Goal: Task Accomplishment & Management: Manage account settings

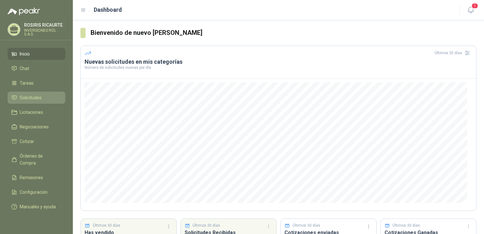
click at [32, 99] on span "Solicitudes" at bounding box center [31, 97] width 22 height 7
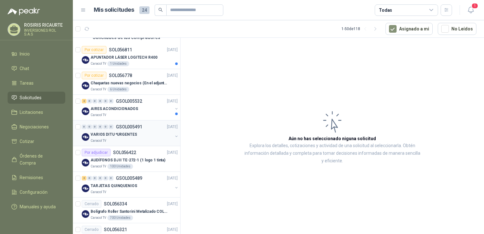
scroll to position [63, 0]
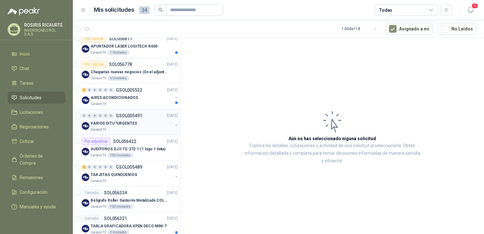
click at [131, 130] on div "Caracol TV" at bounding box center [132, 129] width 82 height 5
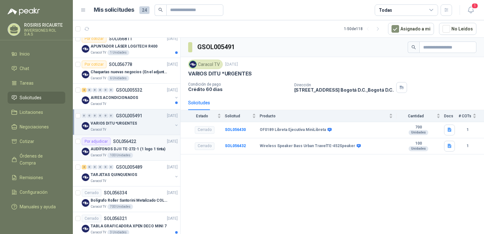
click at [141, 156] on div "Caracol TV 100 Unidades" at bounding box center [134, 155] width 87 height 5
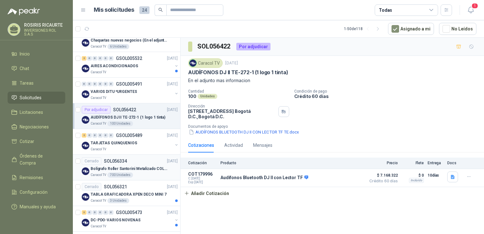
scroll to position [127, 0]
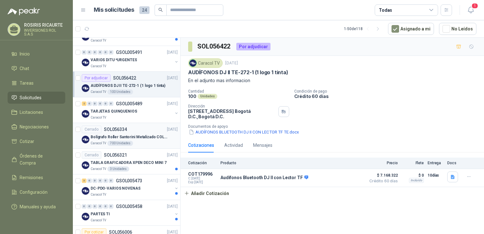
click at [146, 145] on div "Caracol TV 700 Unidades" at bounding box center [134, 143] width 87 height 5
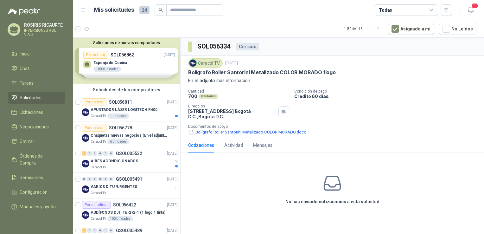
click at [142, 74] on div "Solicitudes de nuevos compradores Por cotizar SOL056862 [DATE] Esponja de Cocin…" at bounding box center [126, 61] width 107 height 46
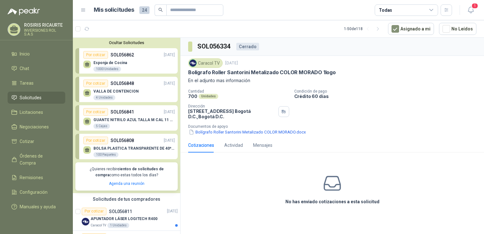
click at [128, 68] on div "Esponja de Cocina 1000 Unidades" at bounding box center [129, 65] width 92 height 13
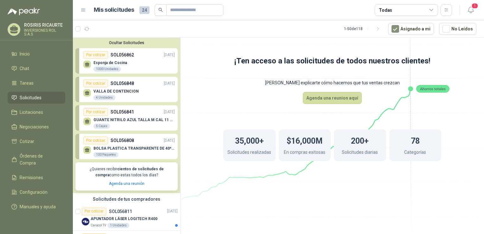
click at [28, 100] on span "Solicitudes" at bounding box center [31, 97] width 22 height 7
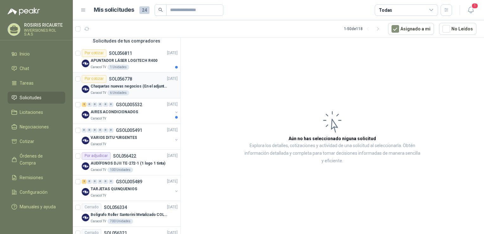
scroll to position [190, 0]
